Goal: Information Seeking & Learning: Learn about a topic

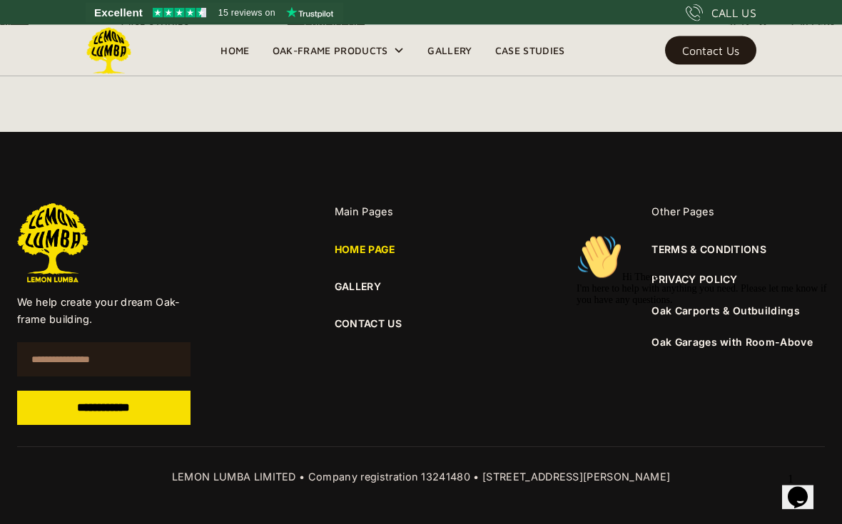
scroll to position [5367, 0]
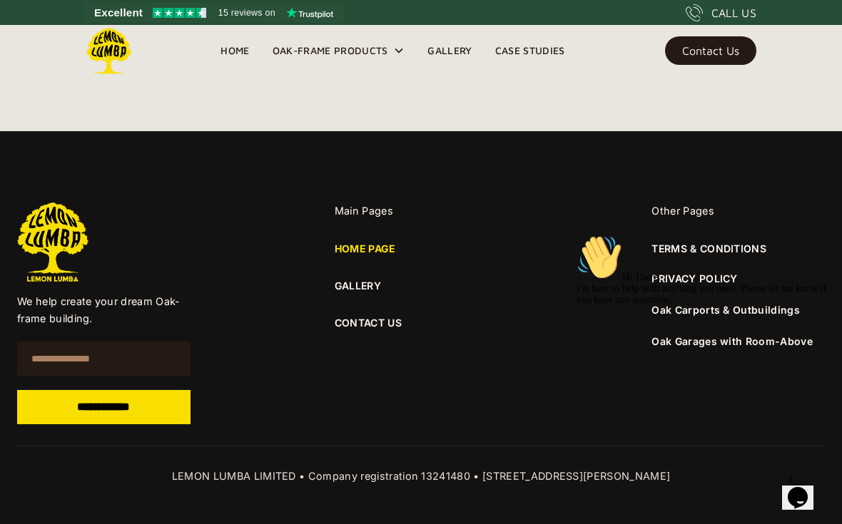
click at [86, 425] on input "**********" at bounding box center [103, 407] width 173 height 34
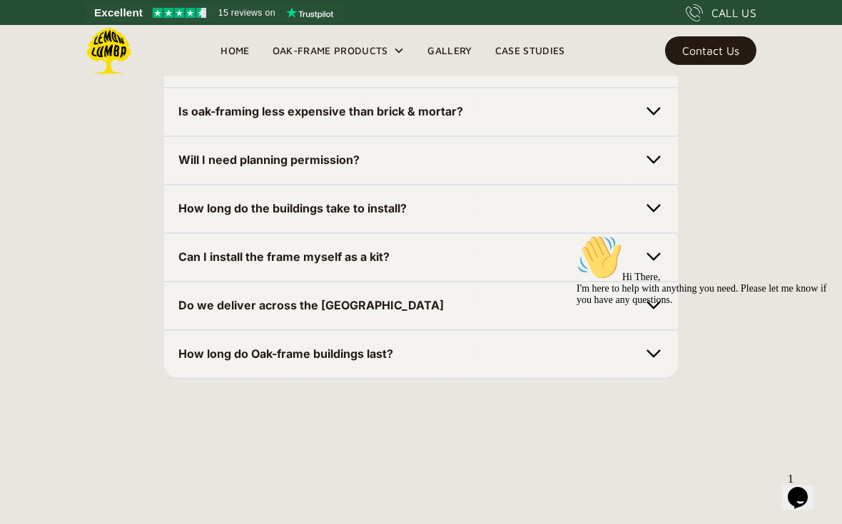
scroll to position [4441, 0]
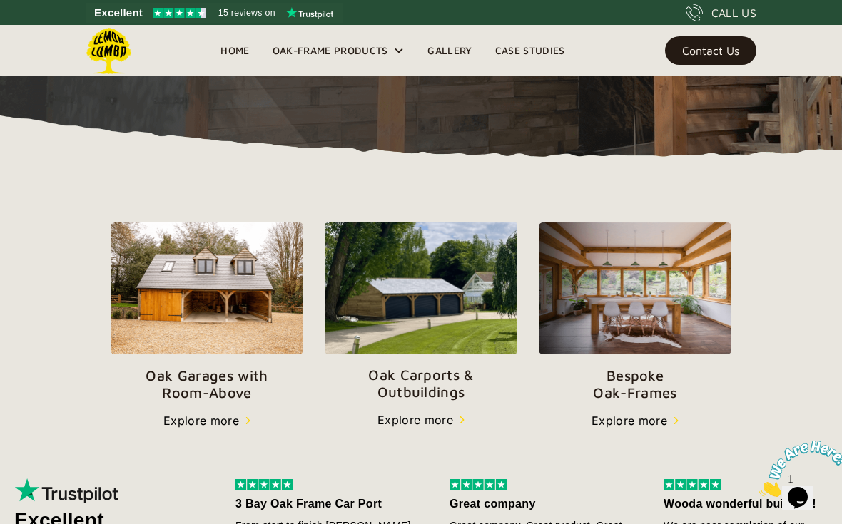
scroll to position [360, 0]
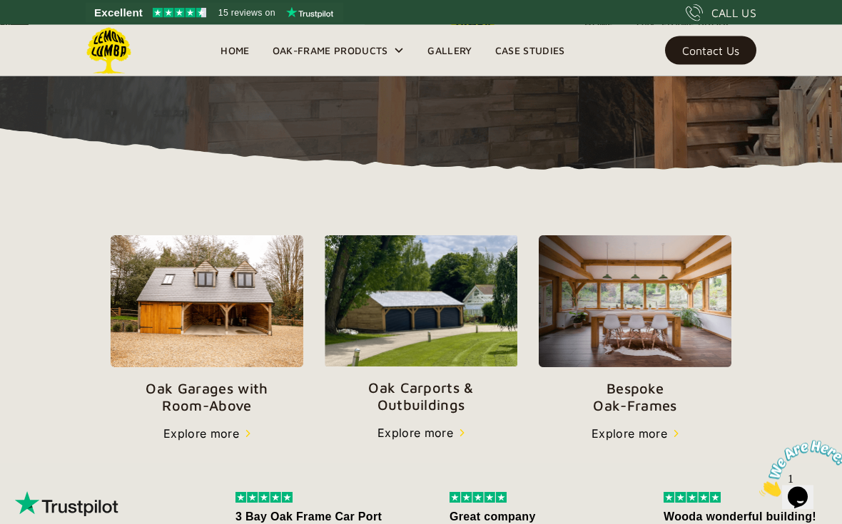
click at [390, 305] on img at bounding box center [421, 301] width 193 height 131
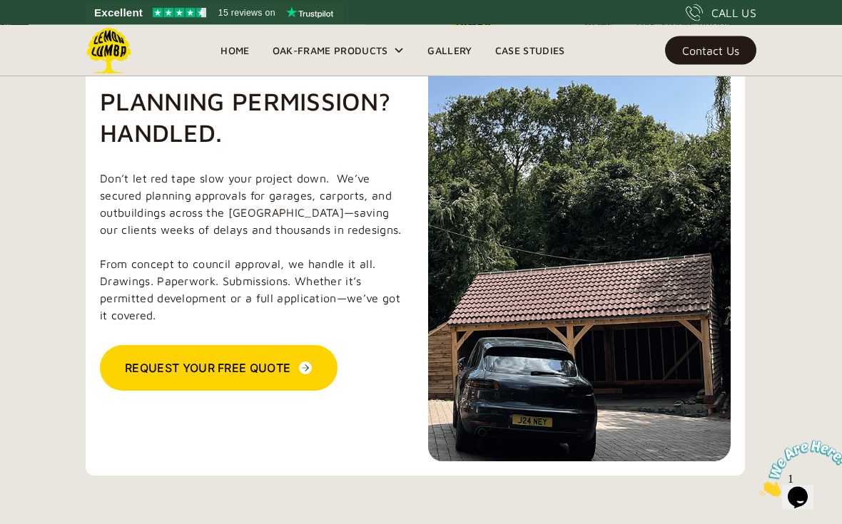
scroll to position [3338, 0]
click at [591, 328] on img at bounding box center [579, 239] width 303 height 446
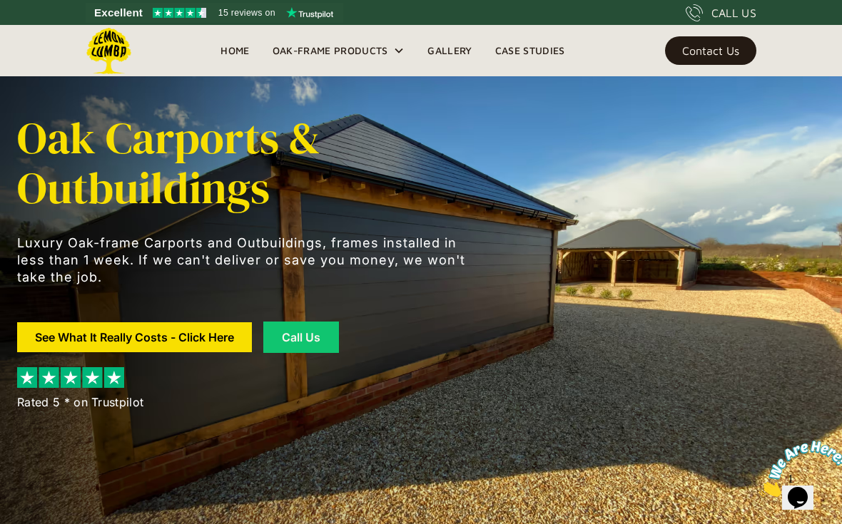
click at [631, 263] on div "Oak Carports & Outbuildings Luxury Oak-frame Carports and Outbuildings, frames …" at bounding box center [421, 262] width 808 height 524
click at [231, 290] on div at bounding box center [245, 304] width 457 height 36
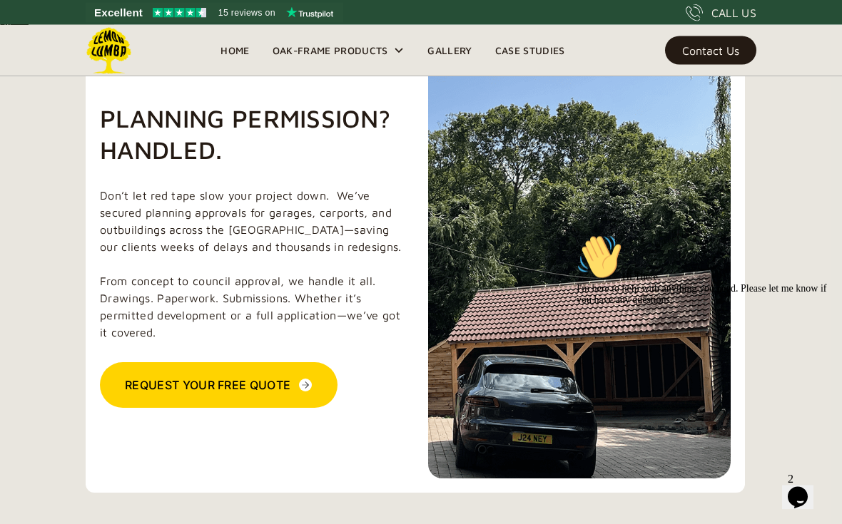
scroll to position [3321, 0]
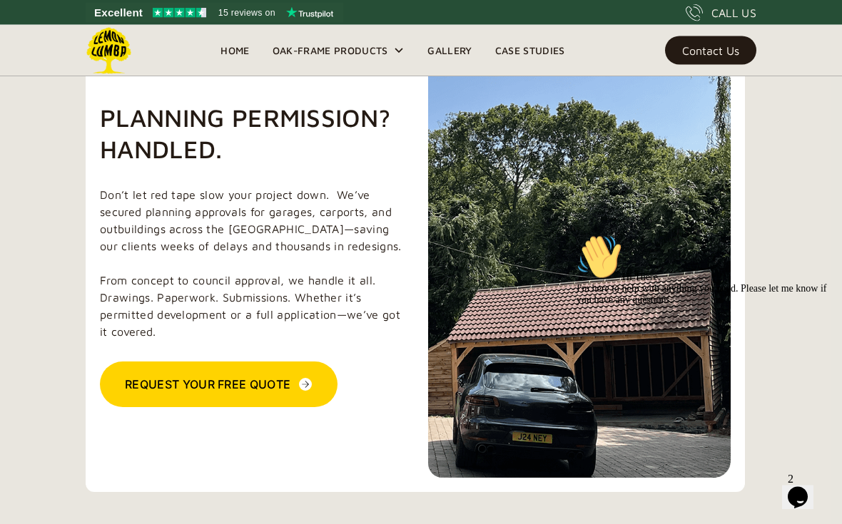
click at [554, 243] on img at bounding box center [579, 256] width 303 height 446
click at [80, 524] on section "Planning Permission? Handled. Don’t let red tape slow your project down.  We’ve…" at bounding box center [415, 254] width 830 height 617
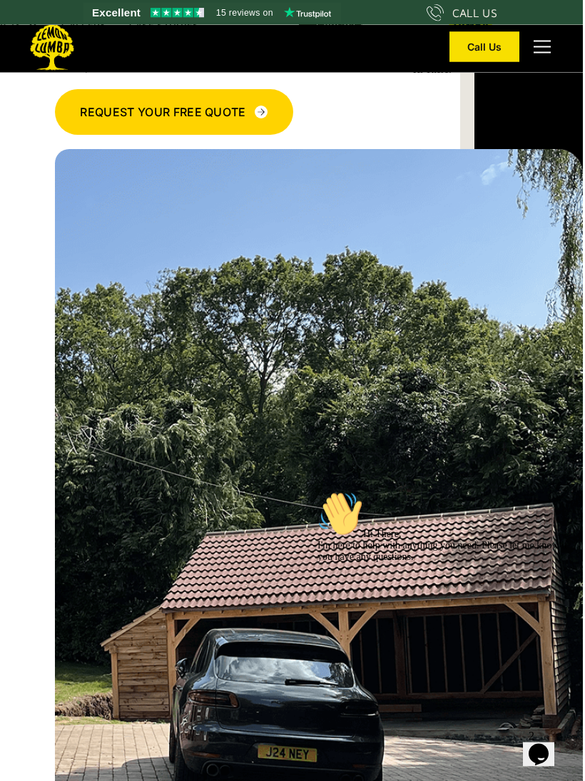
scroll to position [3461, 108]
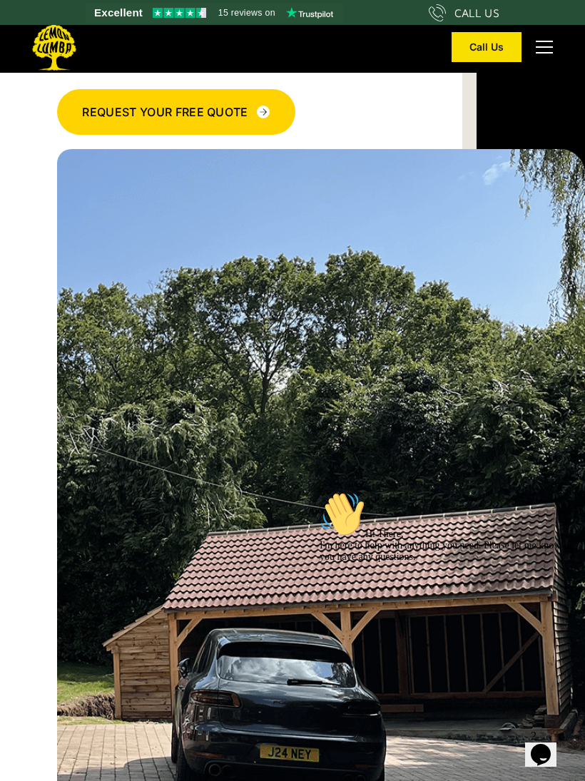
click at [320, 492] on icon "Chat attention grabber" at bounding box center [320, 492] width 0 height 0
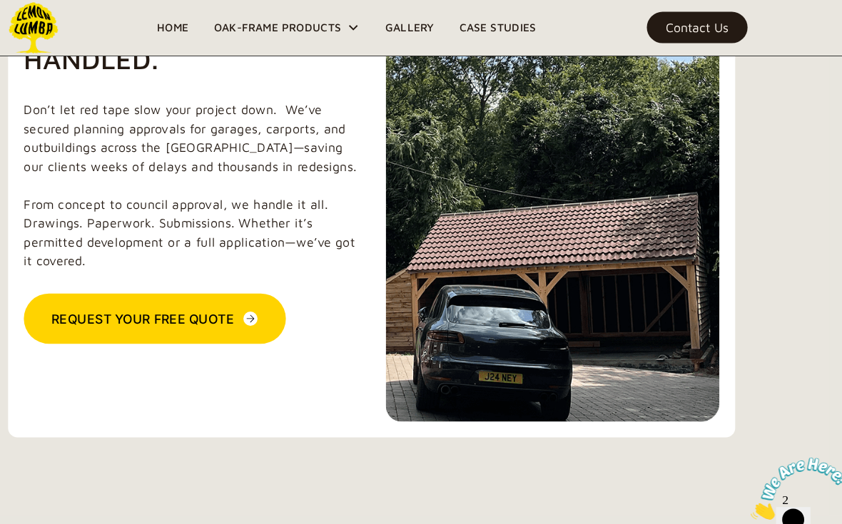
scroll to position [3392, 0]
